Goal: Task Accomplishment & Management: Manage account settings

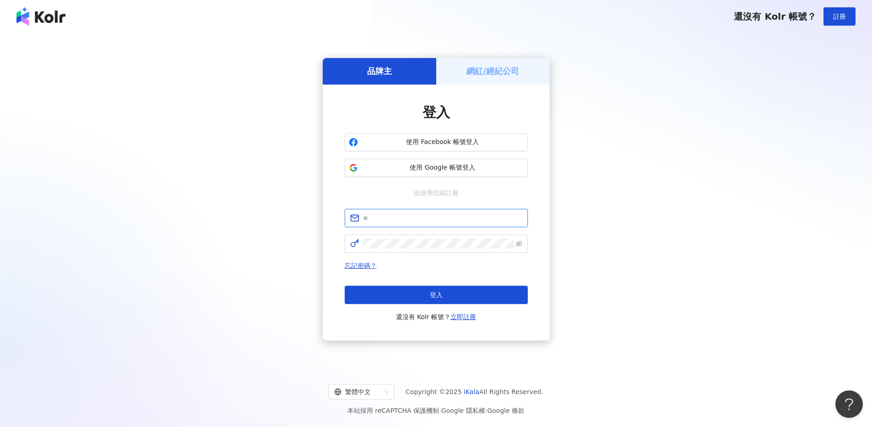
click at [448, 221] on input "text" at bounding box center [442, 218] width 159 height 10
type input "**********"
click at [456, 251] on span at bounding box center [436, 244] width 183 height 18
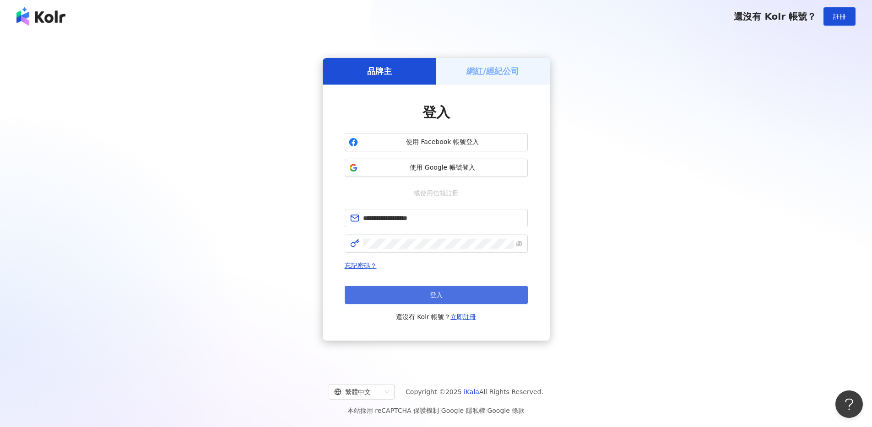
click at [465, 298] on button "登入" at bounding box center [436, 295] width 183 height 18
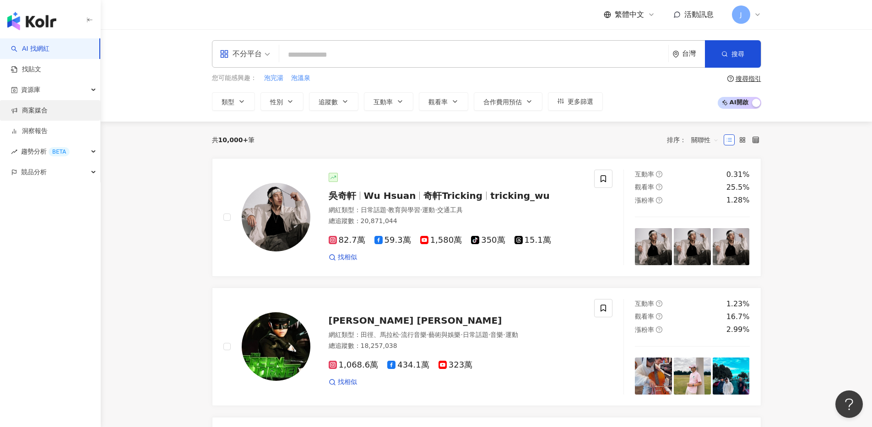
click at [48, 115] on link "商案媒合" at bounding box center [29, 110] width 37 height 9
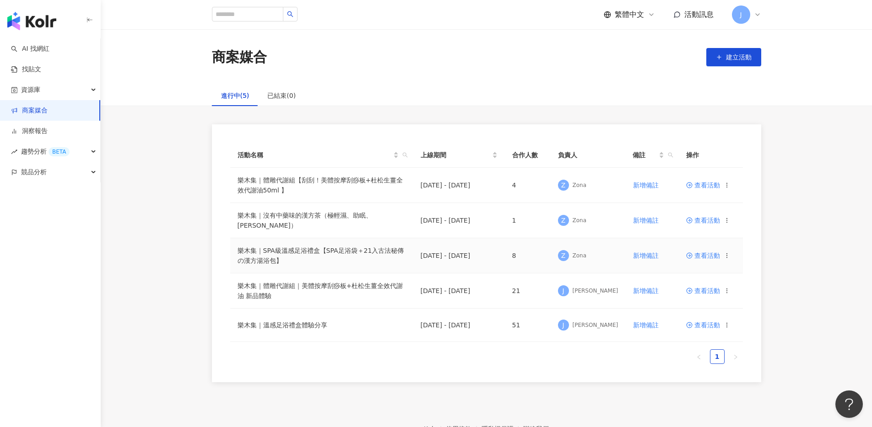
click at [712, 255] on span "查看活動" at bounding box center [703, 256] width 34 height 6
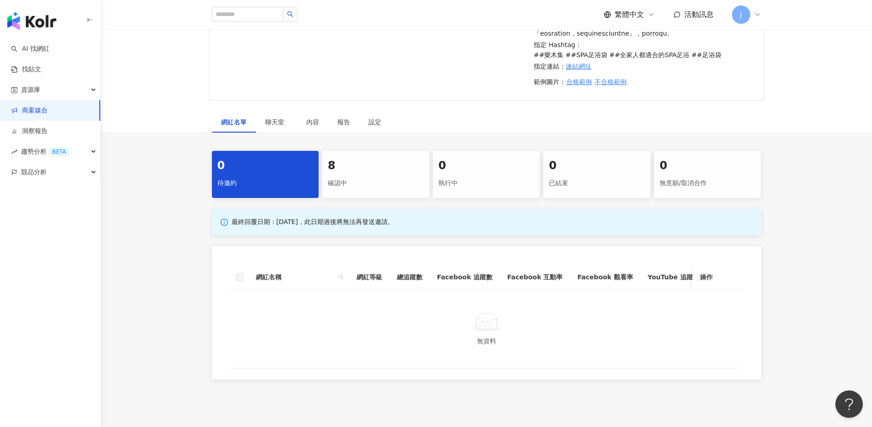
scroll to position [348, 0]
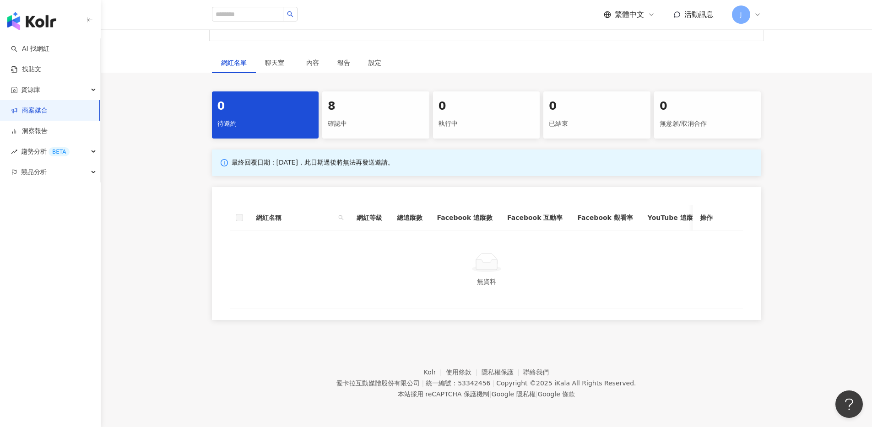
click at [348, 103] on div "8" at bounding box center [376, 107] width 96 height 16
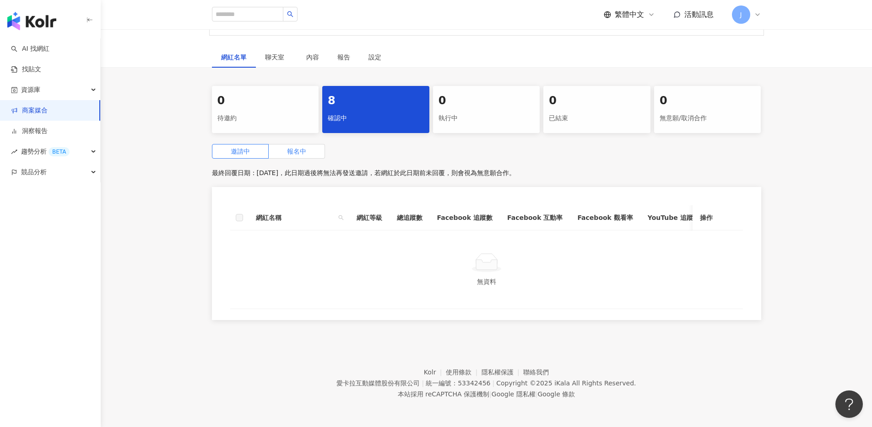
click at [313, 151] on label "報名中" at bounding box center [297, 151] width 56 height 15
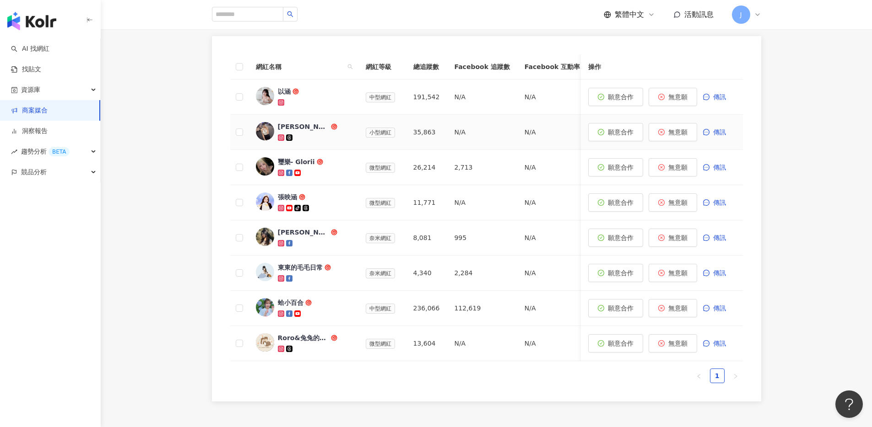
scroll to position [429, 0]
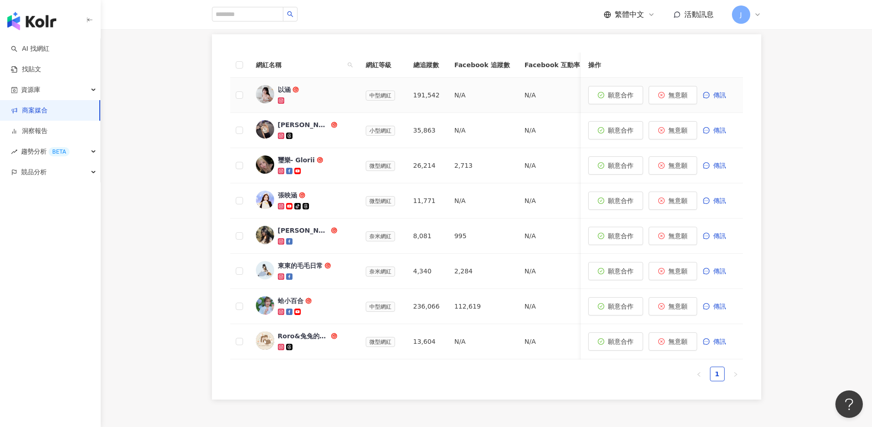
click at [281, 103] on icon at bounding box center [280, 100] width 5 height 5
click at [283, 139] on icon at bounding box center [281, 136] width 6 height 6
click at [281, 176] on div at bounding box center [314, 171] width 73 height 9
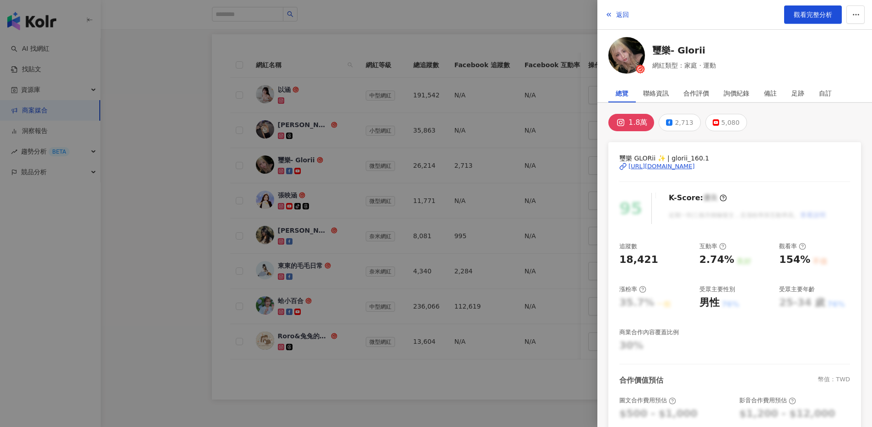
click at [648, 168] on div "[URL][DOMAIN_NAME]" at bounding box center [661, 166] width 66 height 8
click at [557, 235] on div at bounding box center [436, 213] width 872 height 427
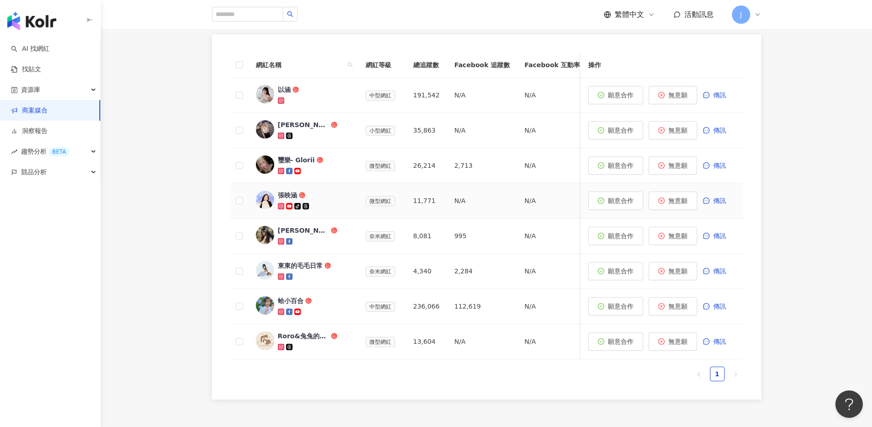
click at [281, 207] on icon at bounding box center [280, 205] width 1 height 1
click at [281, 243] on icon at bounding box center [280, 241] width 3 height 3
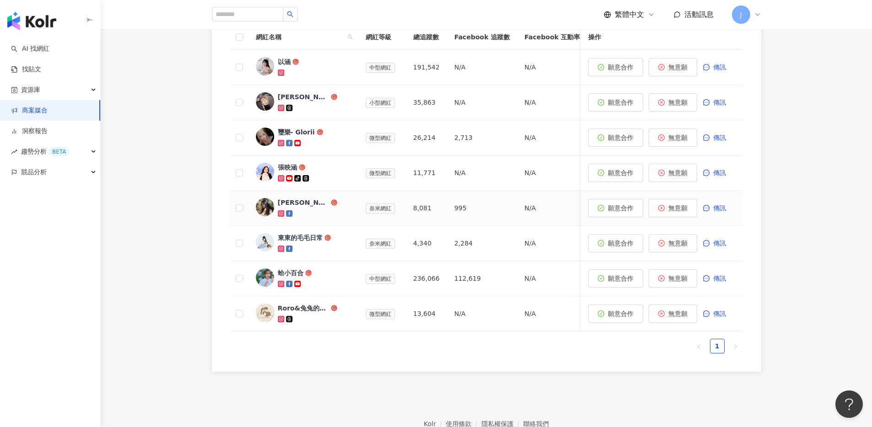
scroll to position [465, 0]
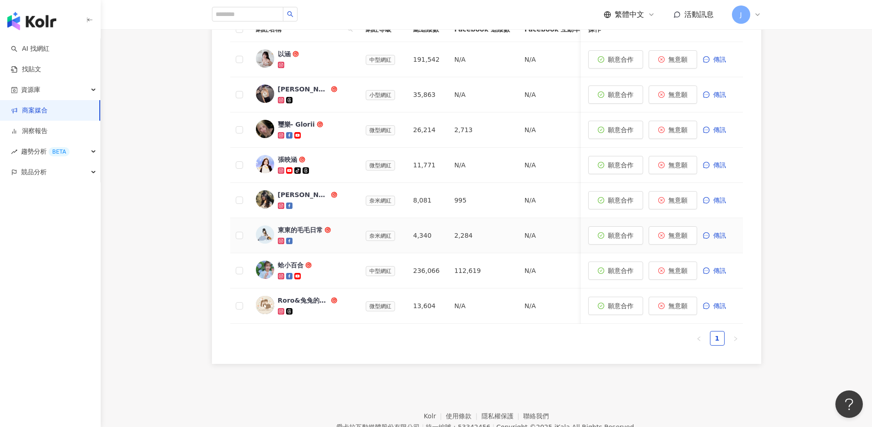
click at [283, 244] on icon at bounding box center [281, 241] width 6 height 6
click at [283, 280] on icon at bounding box center [281, 276] width 6 height 6
click at [280, 313] on icon at bounding box center [280, 311] width 3 height 3
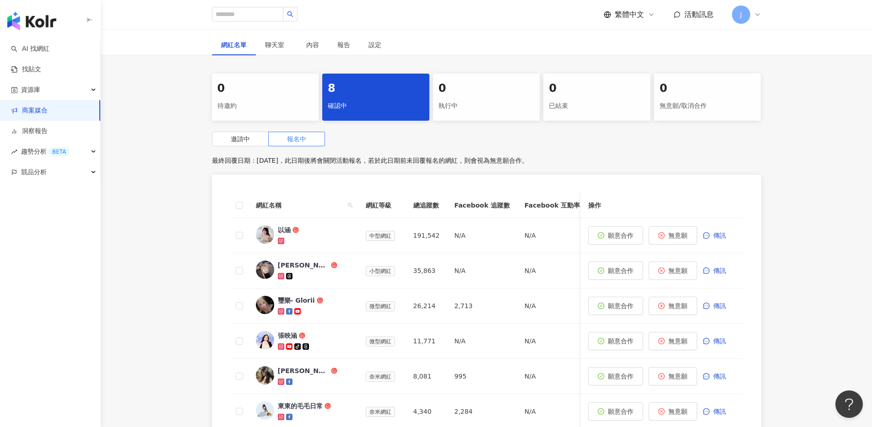
scroll to position [244, 0]
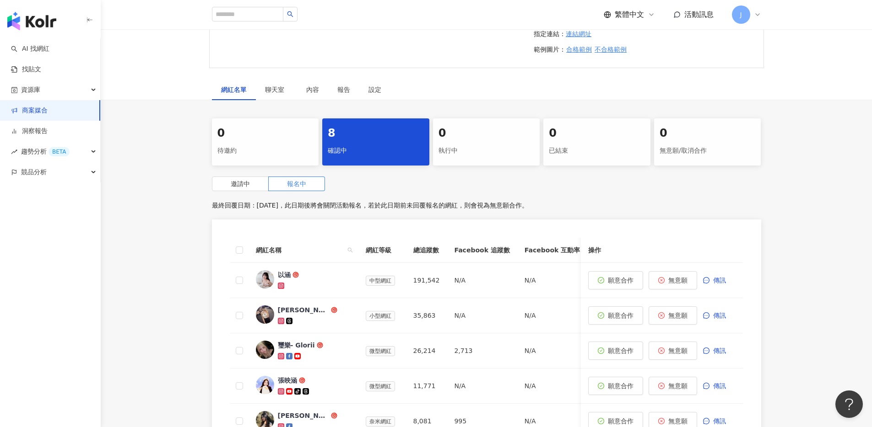
scroll to position [348, 0]
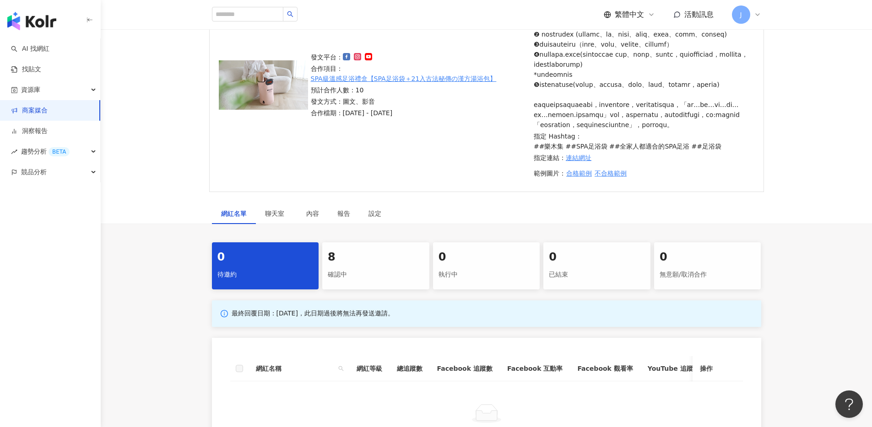
scroll to position [184, 0]
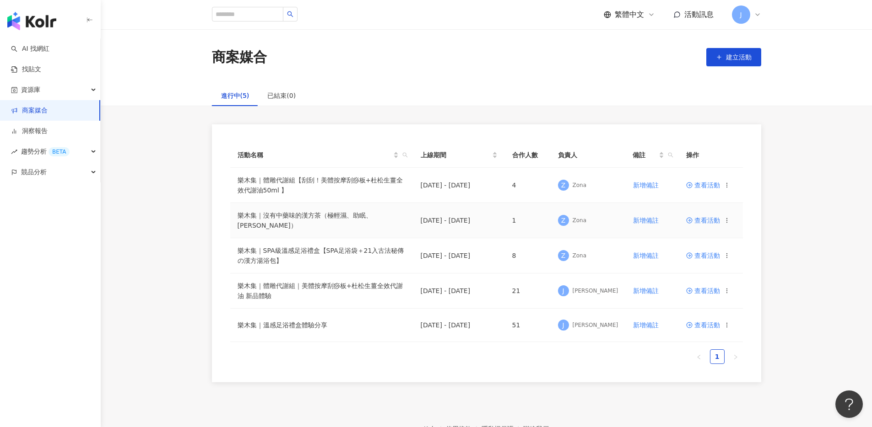
click at [702, 218] on span "查看活動" at bounding box center [703, 220] width 34 height 6
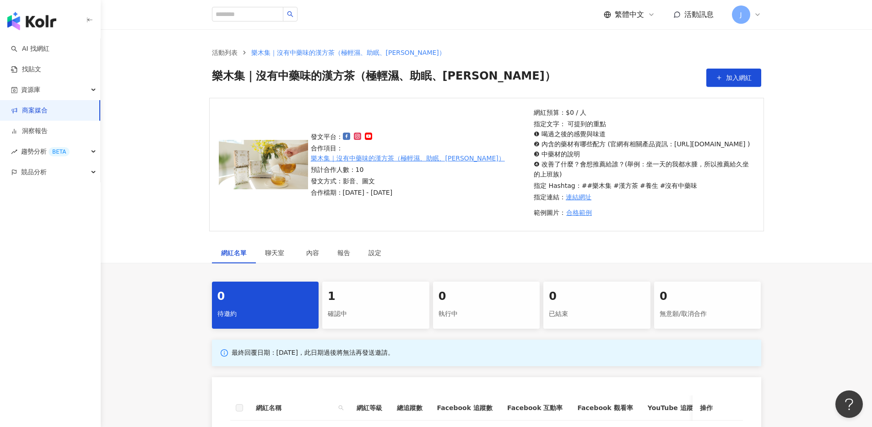
click at [346, 305] on div "1" at bounding box center [376, 297] width 96 height 16
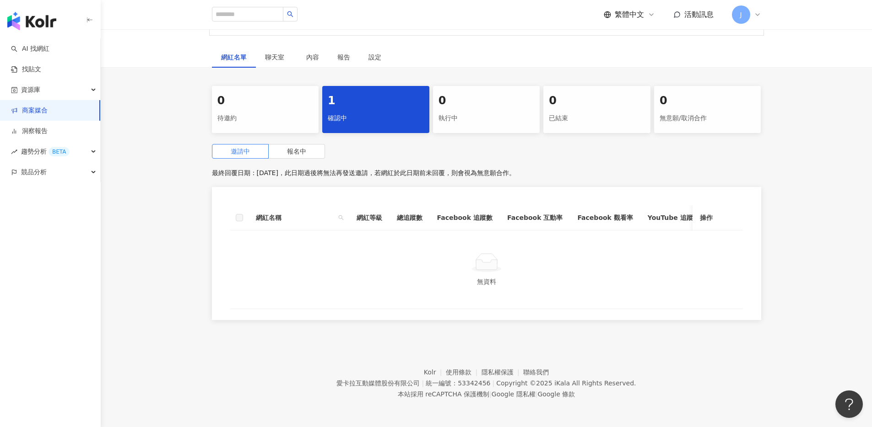
scroll to position [137, 0]
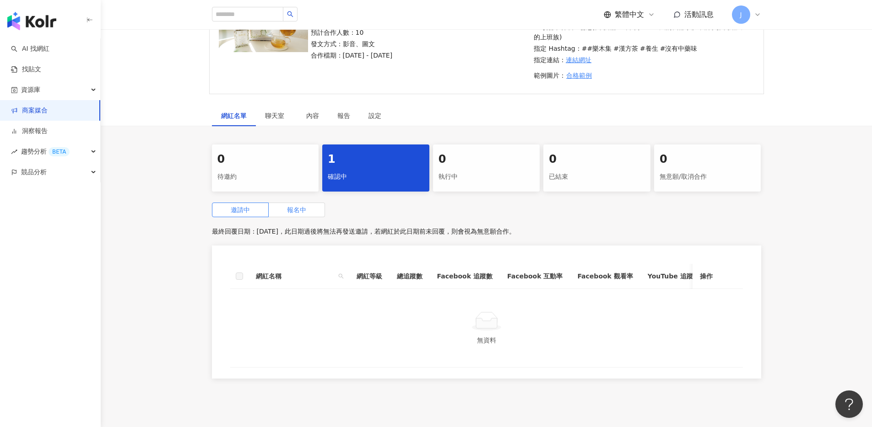
click at [302, 214] on span "報名中" at bounding box center [296, 209] width 19 height 7
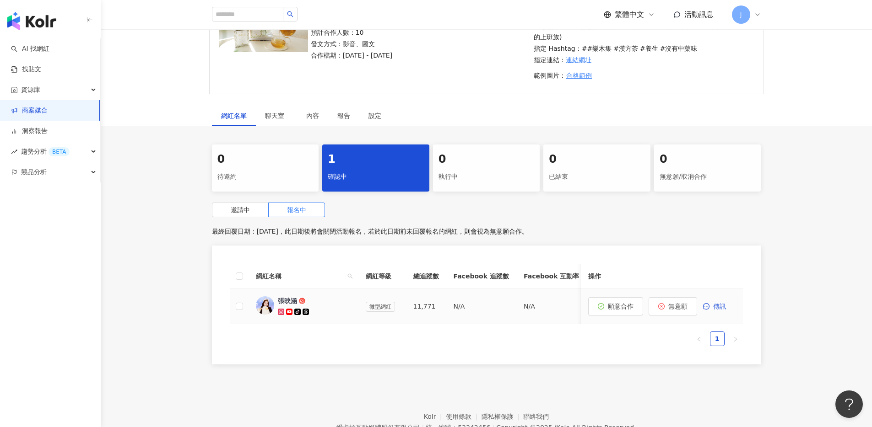
click at [278, 315] on icon at bounding box center [281, 312] width 6 height 6
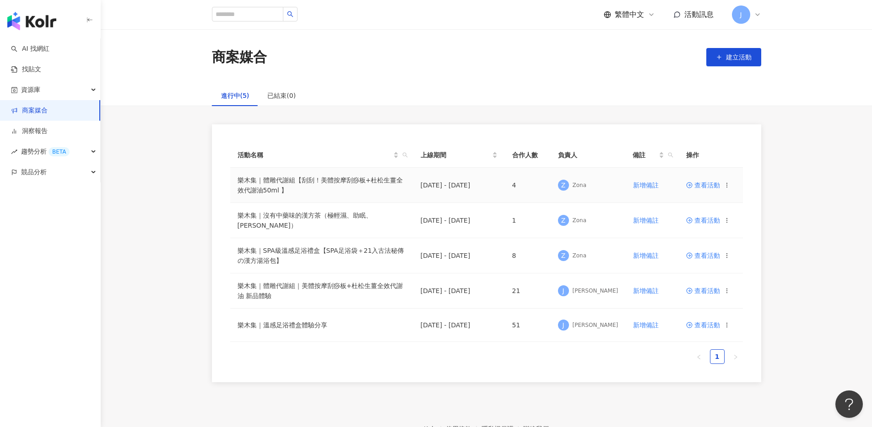
click at [699, 188] on span "查看活動" at bounding box center [703, 185] width 34 height 6
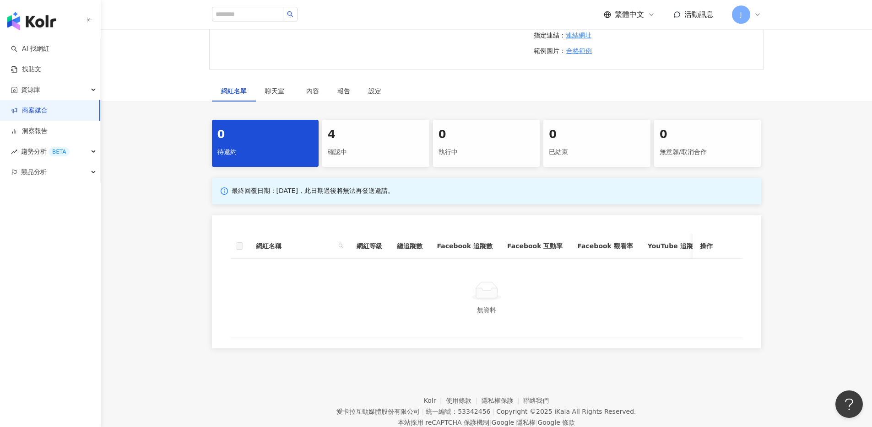
scroll to position [360, 0]
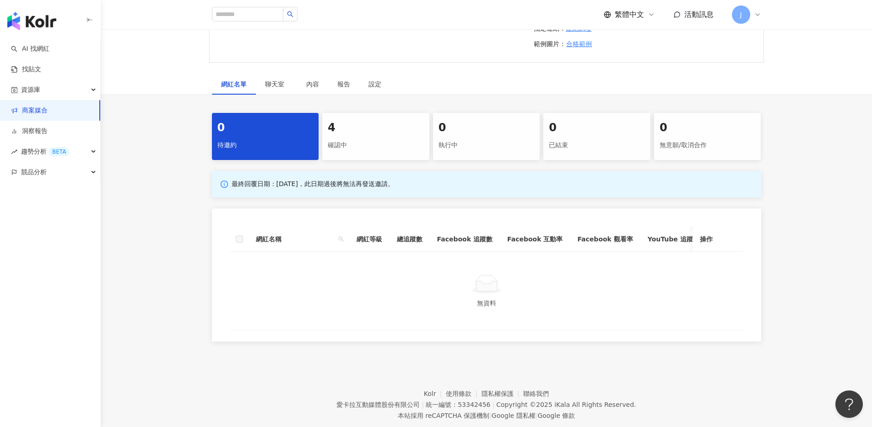
click at [346, 136] on div "4" at bounding box center [376, 128] width 96 height 16
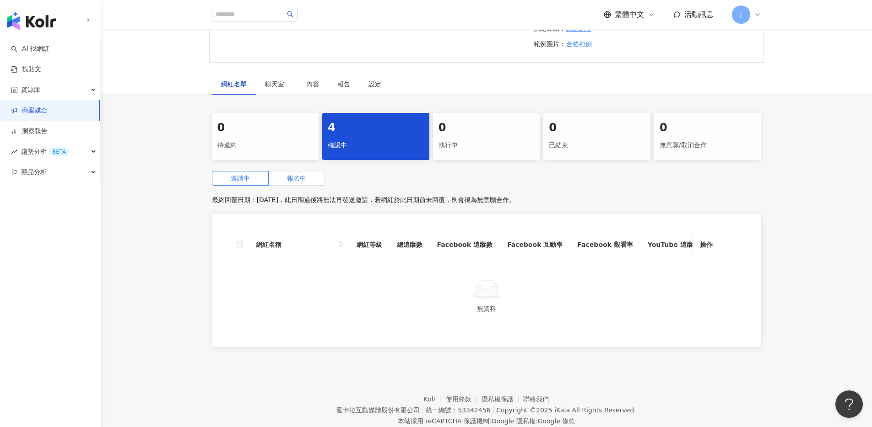
click at [285, 186] on label "報名中" at bounding box center [297, 178] width 56 height 15
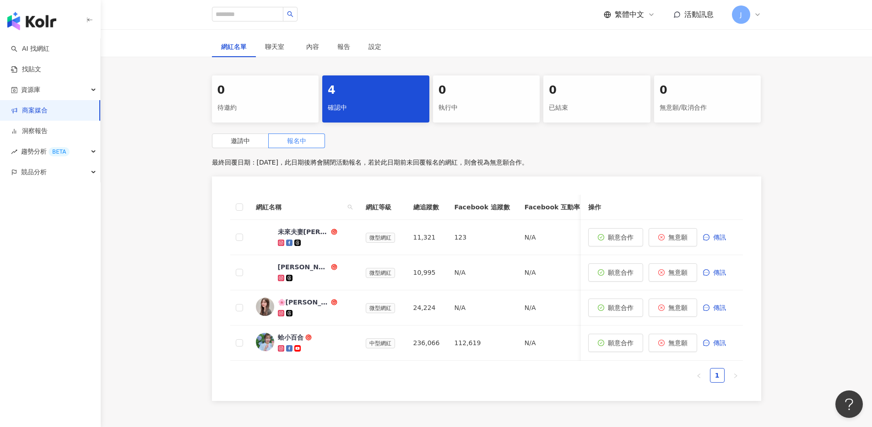
scroll to position [536, 0]
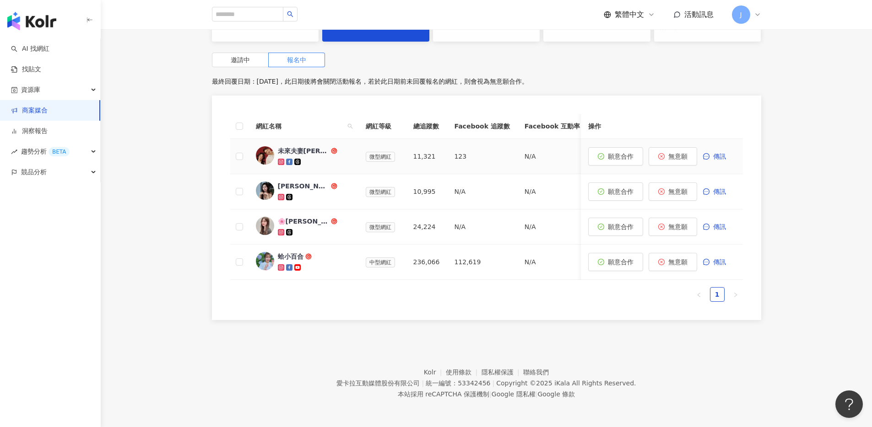
click at [278, 159] on icon at bounding box center [281, 162] width 6 height 6
click at [284, 194] on link at bounding box center [282, 197] width 8 height 7
click at [282, 231] on icon at bounding box center [280, 232] width 3 height 3
